Goal: Find specific page/section: Locate a particular part of the current website

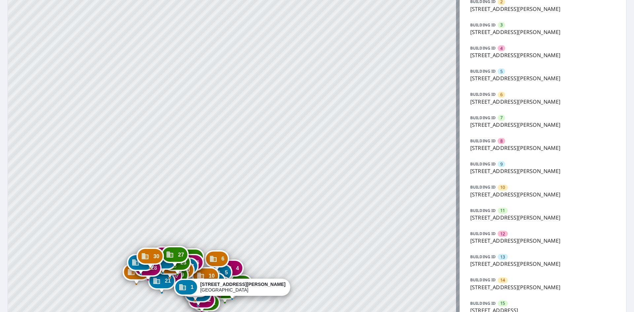
scroll to position [99, 0]
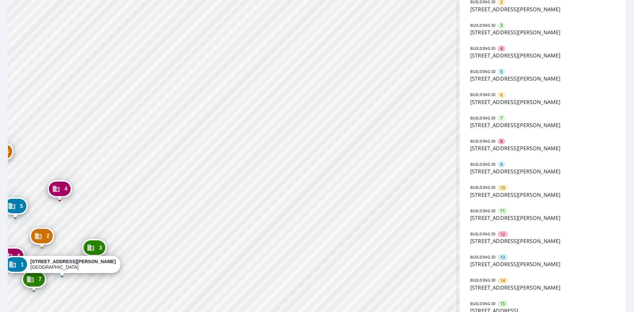
drag, startPoint x: 207, startPoint y: 276, endPoint x: 329, endPoint y: 90, distance: 222.0
click at [329, 90] on div "2 [STREET_ADDRESS][PERSON_NAME] 3 [STREET_ADDRESS][PERSON_NAME] 4 [STREET_ADDRE…" at bounding box center [233, 300] width 451 height 740
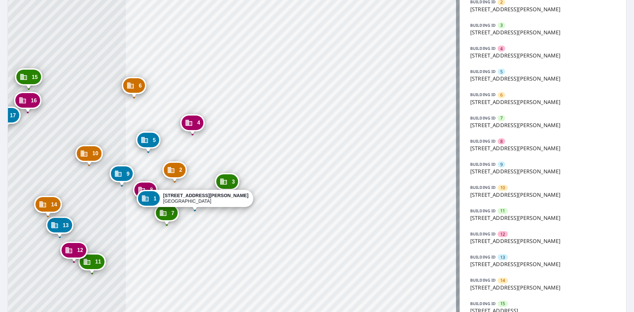
drag, startPoint x: 339, startPoint y: 153, endPoint x: 294, endPoint y: 194, distance: 60.5
click at [339, 154] on div "2 [STREET_ADDRESS][PERSON_NAME] 3 [STREET_ADDRESS][PERSON_NAME] 4 [STREET_ADDRE…" at bounding box center [233, 300] width 451 height 740
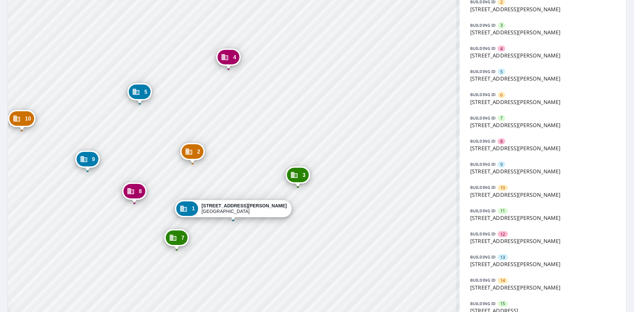
drag, startPoint x: 208, startPoint y: 272, endPoint x: 229, endPoint y: 282, distance: 23.5
click at [229, 283] on div "2 [STREET_ADDRESS][PERSON_NAME] 3 [STREET_ADDRESS][PERSON_NAME] 4 [STREET_ADDRE…" at bounding box center [233, 300] width 451 height 740
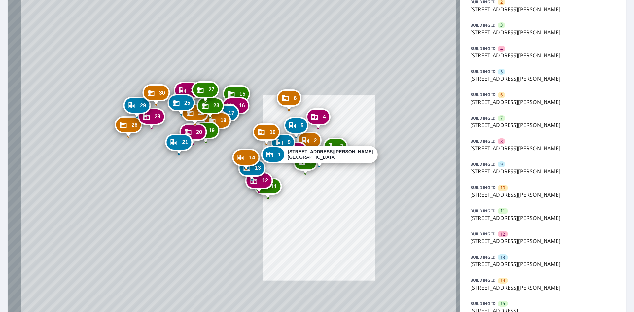
drag, startPoint x: 129, startPoint y: 264, endPoint x: 242, endPoint y: 195, distance: 132.0
click at [242, 195] on div "2 [STREET_ADDRESS][PERSON_NAME] 3 [STREET_ADDRESS][PERSON_NAME] 4 [STREET_ADDRE…" at bounding box center [233, 300] width 451 height 740
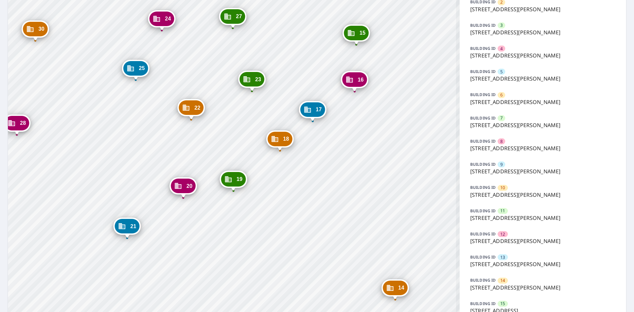
drag, startPoint x: 230, startPoint y: 187, endPoint x: 214, endPoint y: 243, distance: 57.8
click at [210, 254] on div "2 [STREET_ADDRESS][PERSON_NAME] 3 [STREET_ADDRESS][PERSON_NAME] 4 [STREET_ADDRE…" at bounding box center [233, 300] width 451 height 740
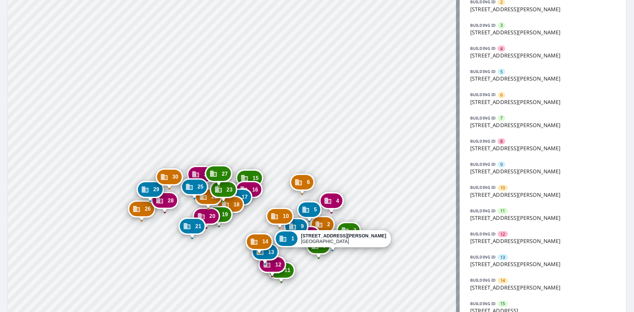
drag, startPoint x: 253, startPoint y: 221, endPoint x: 225, endPoint y: 178, distance: 50.9
click at [223, 178] on div "2 [STREET_ADDRESS][PERSON_NAME] 3 [STREET_ADDRESS][PERSON_NAME] 4 [STREET_ADDRE…" at bounding box center [233, 300] width 451 height 740
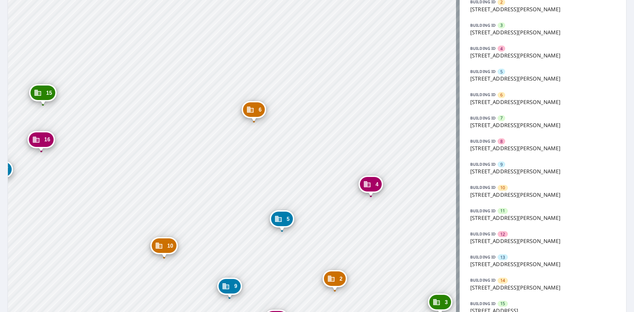
drag, startPoint x: 220, startPoint y: 151, endPoint x: 251, endPoint y: 210, distance: 67.2
click at [244, 244] on div "2 [STREET_ADDRESS][PERSON_NAME] 3 [STREET_ADDRESS][PERSON_NAME] 4 [STREET_ADDRE…" at bounding box center [233, 300] width 451 height 740
drag, startPoint x: 216, startPoint y: 202, endPoint x: 214, endPoint y: 211, distance: 8.9
click at [229, 189] on div "2 [STREET_ADDRESS][PERSON_NAME] 3 [STREET_ADDRESS][PERSON_NAME] 4 [STREET_ADDRE…" at bounding box center [233, 300] width 451 height 740
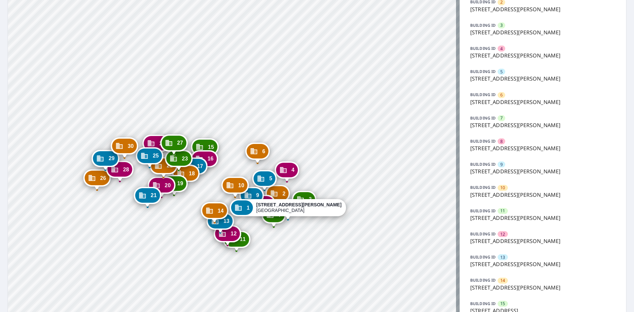
drag, startPoint x: 163, startPoint y: 216, endPoint x: 200, endPoint y: 198, distance: 41.9
click at [200, 198] on div "2 [STREET_ADDRESS][PERSON_NAME] 3 [STREET_ADDRESS][PERSON_NAME] 4 [STREET_ADDRE…" at bounding box center [233, 300] width 451 height 740
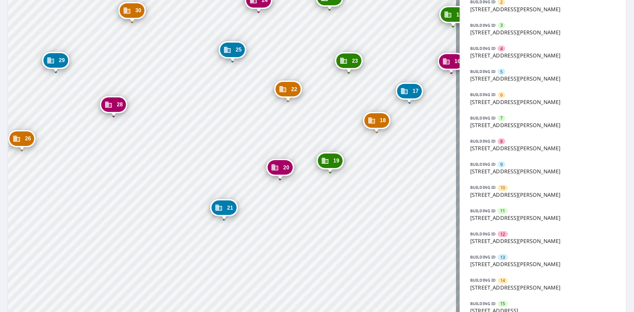
drag, startPoint x: 80, startPoint y: 176, endPoint x: 179, endPoint y: 217, distance: 106.6
click at [178, 220] on div "2 [STREET_ADDRESS][PERSON_NAME] 3 [STREET_ADDRESS][PERSON_NAME] 4 [STREET_ADDRE…" at bounding box center [233, 300] width 451 height 740
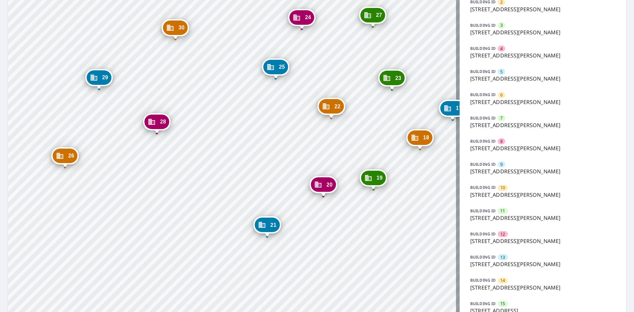
drag, startPoint x: 175, startPoint y: 217, endPoint x: 185, endPoint y: 233, distance: 19.5
click at [185, 234] on div "2 [STREET_ADDRESS][PERSON_NAME] 3 [STREET_ADDRESS][PERSON_NAME] 4 [STREET_ADDRE…" at bounding box center [233, 300] width 451 height 740
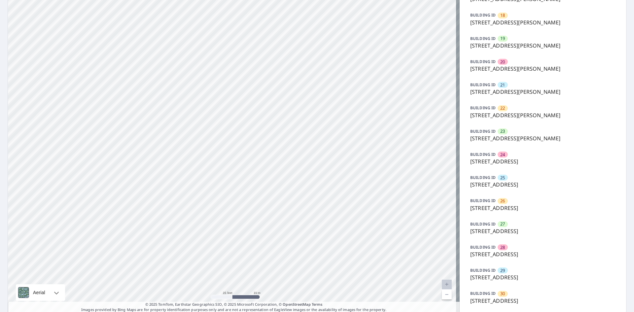
scroll to position [480, 0]
